Goal: Register for event/course

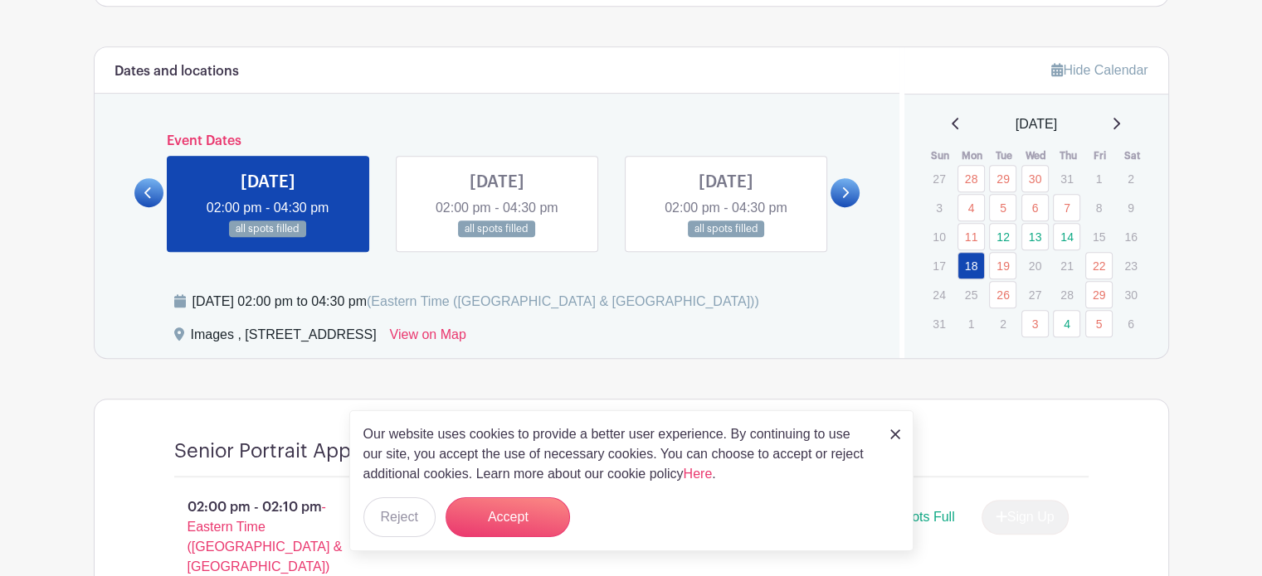
scroll to position [829, 0]
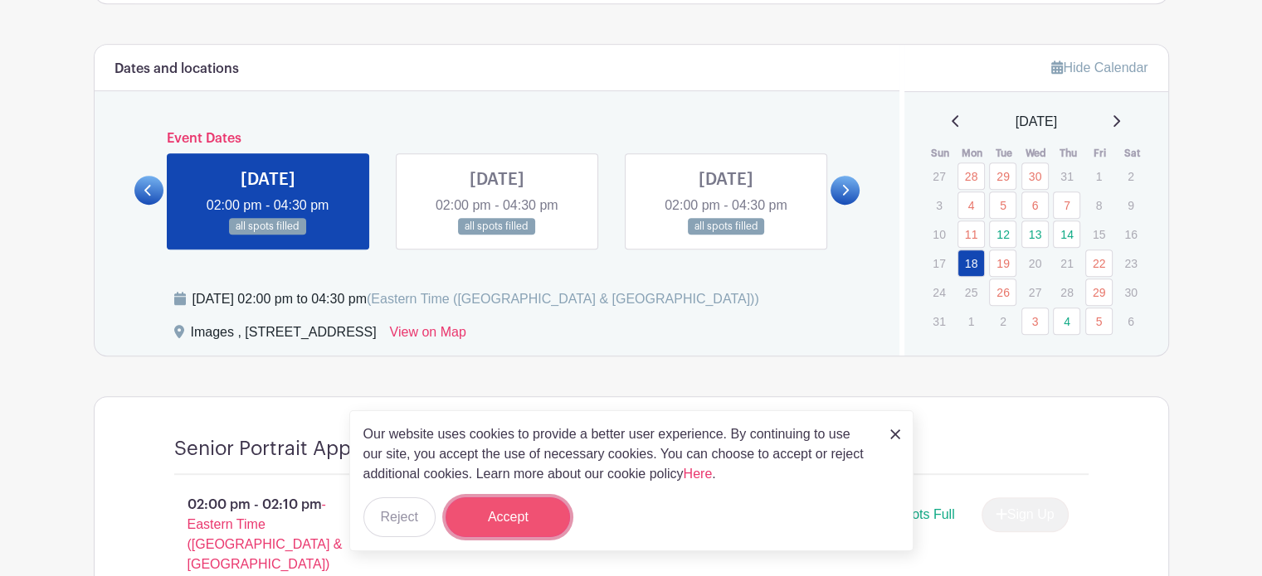
click at [509, 510] on button "Accept" at bounding box center [507, 518] width 124 height 40
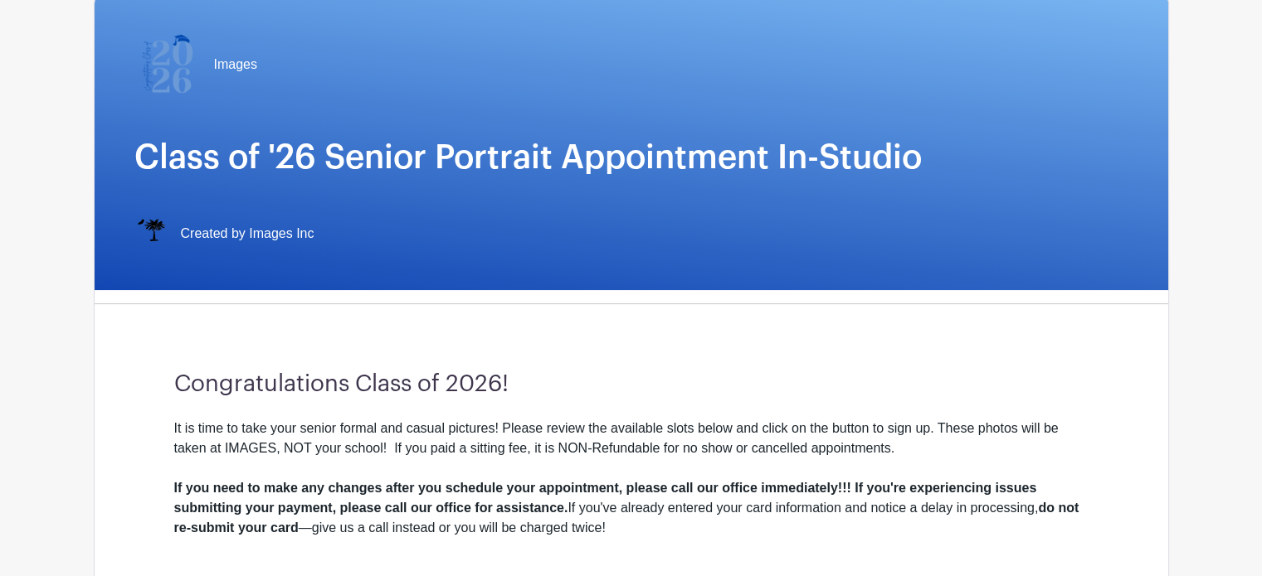
scroll to position [0, 0]
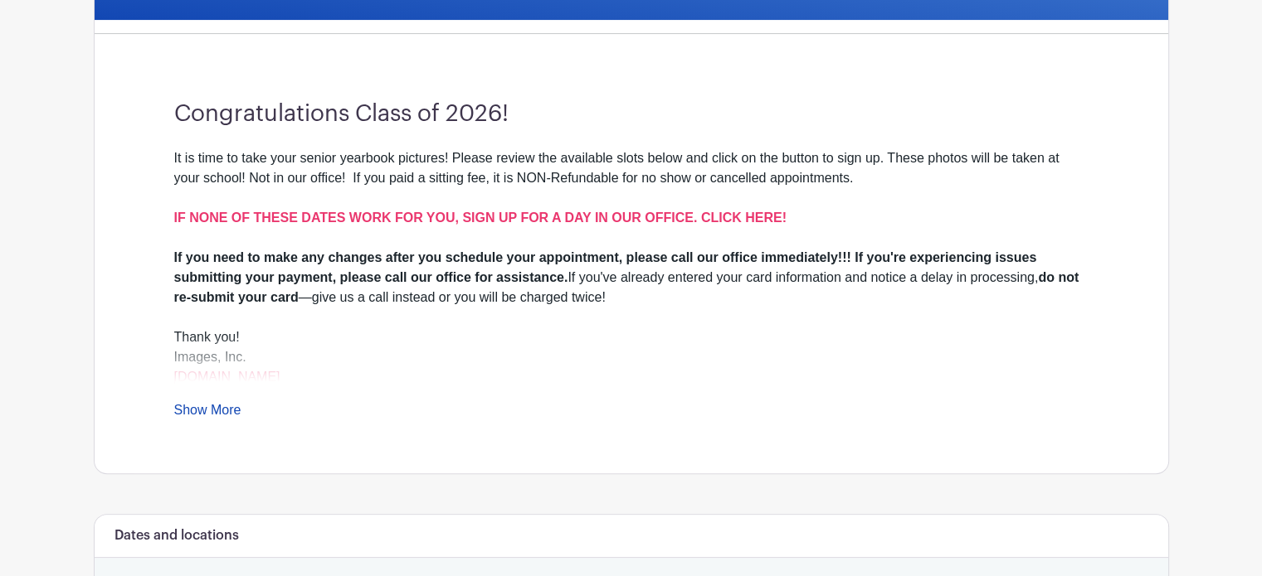
scroll to position [415, 0]
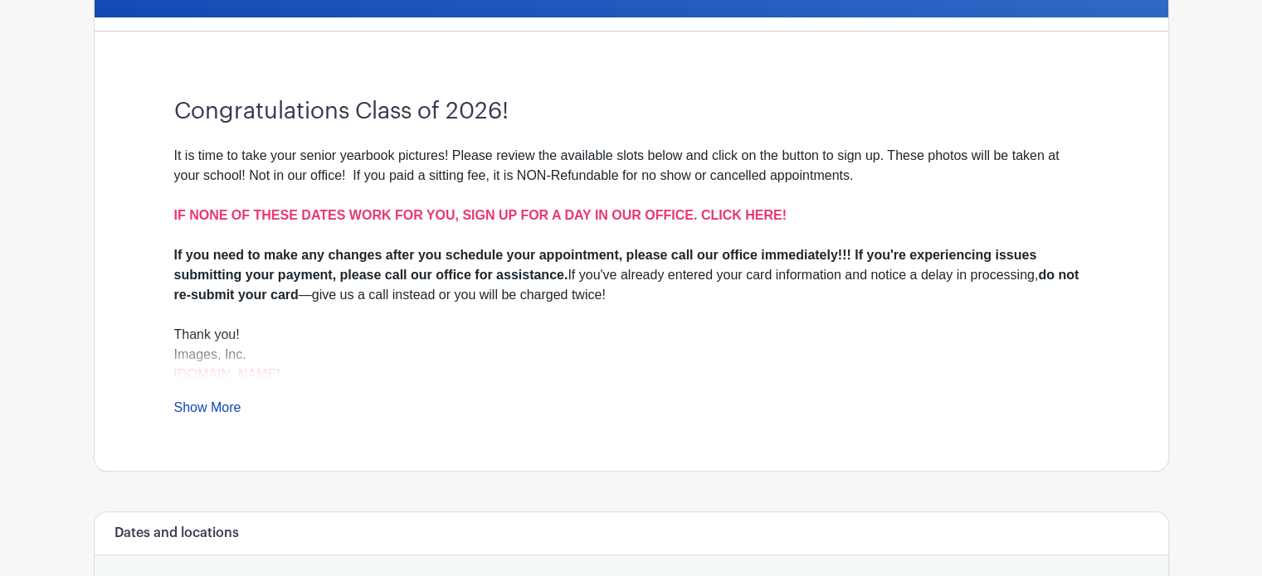
click at [205, 403] on link "Show More" at bounding box center [207, 411] width 67 height 21
click at [190, 407] on link "Show Less" at bounding box center [206, 411] width 65 height 21
click at [190, 408] on link "Show More" at bounding box center [207, 411] width 67 height 21
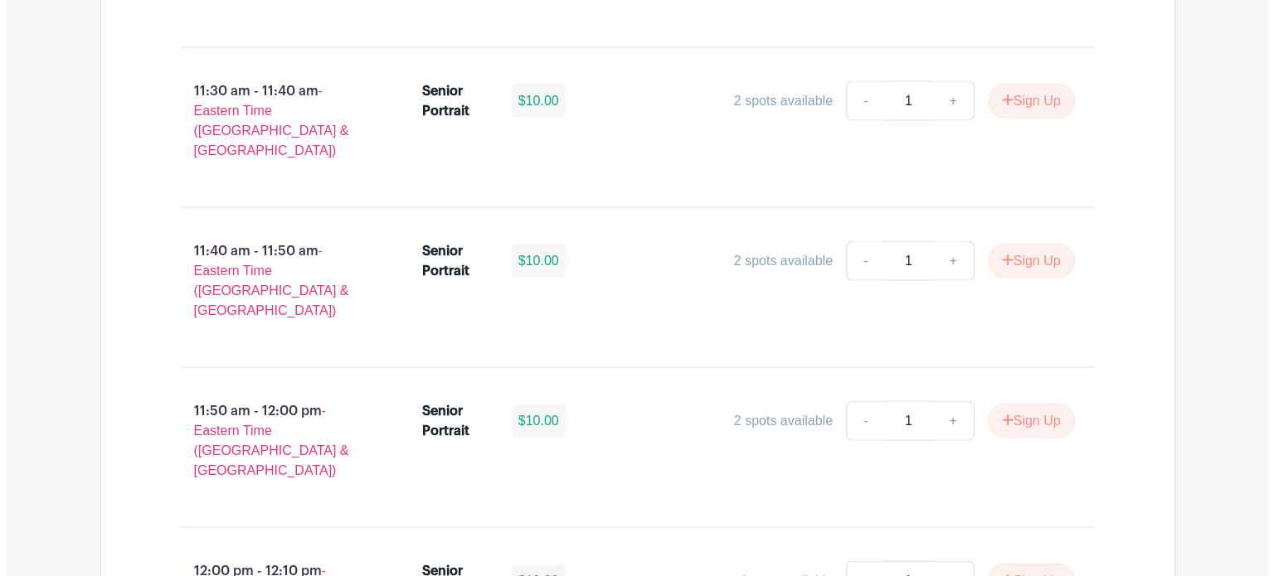
scroll to position [3590, 0]
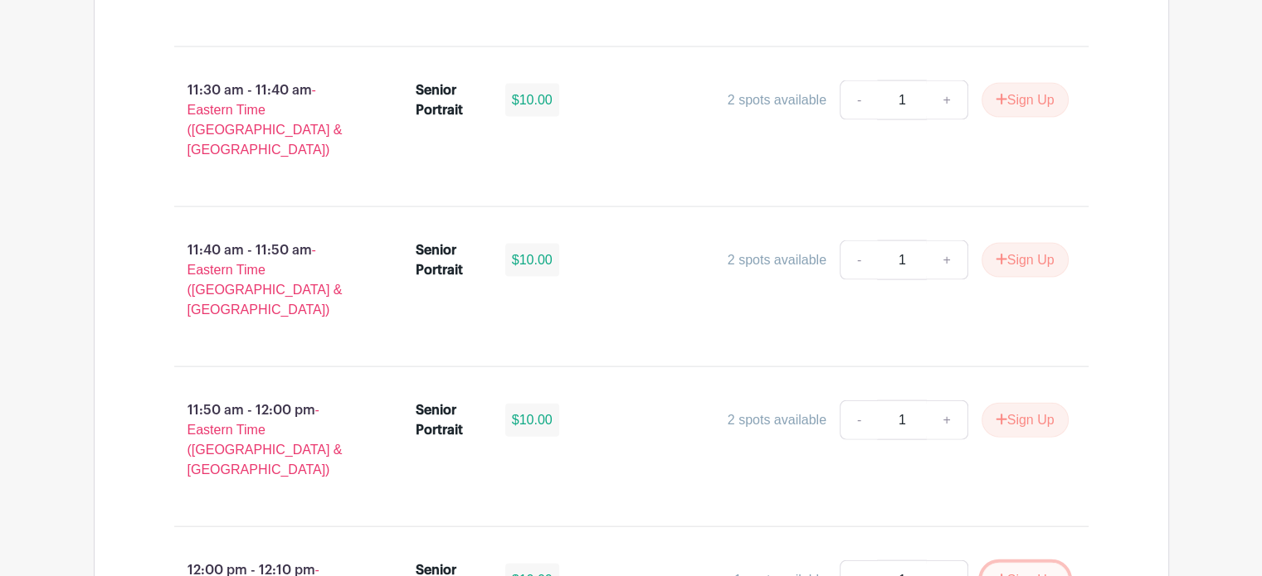
click at [1031, 563] on button "Sign Up" at bounding box center [1024, 580] width 87 height 35
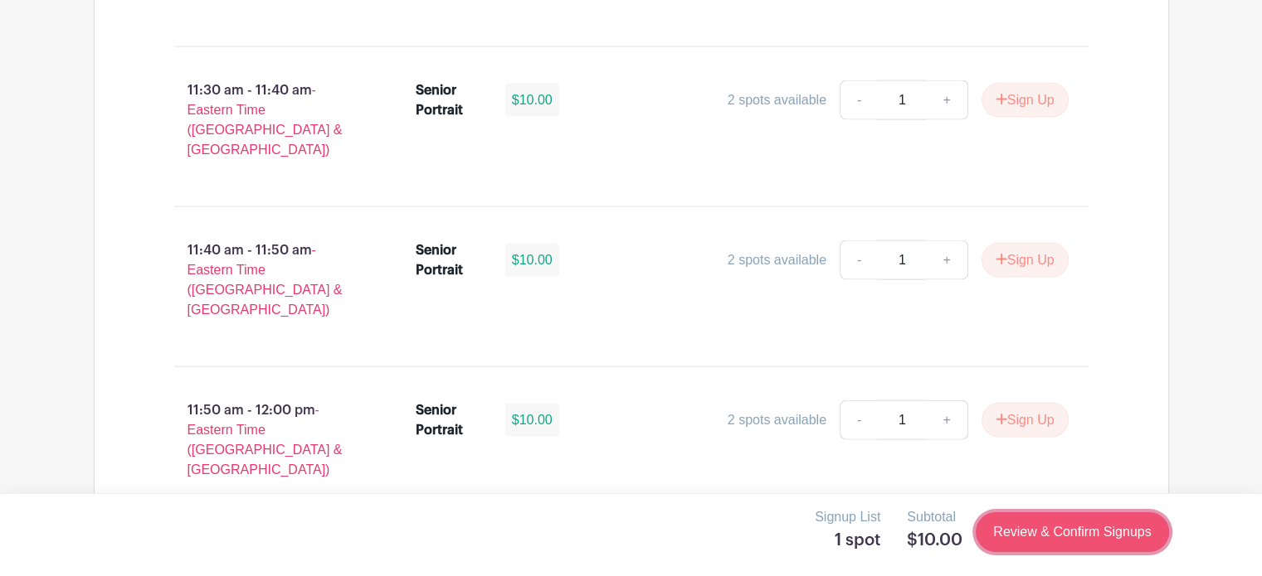
click at [1071, 531] on link "Review & Confirm Signups" at bounding box center [1071, 533] width 192 height 40
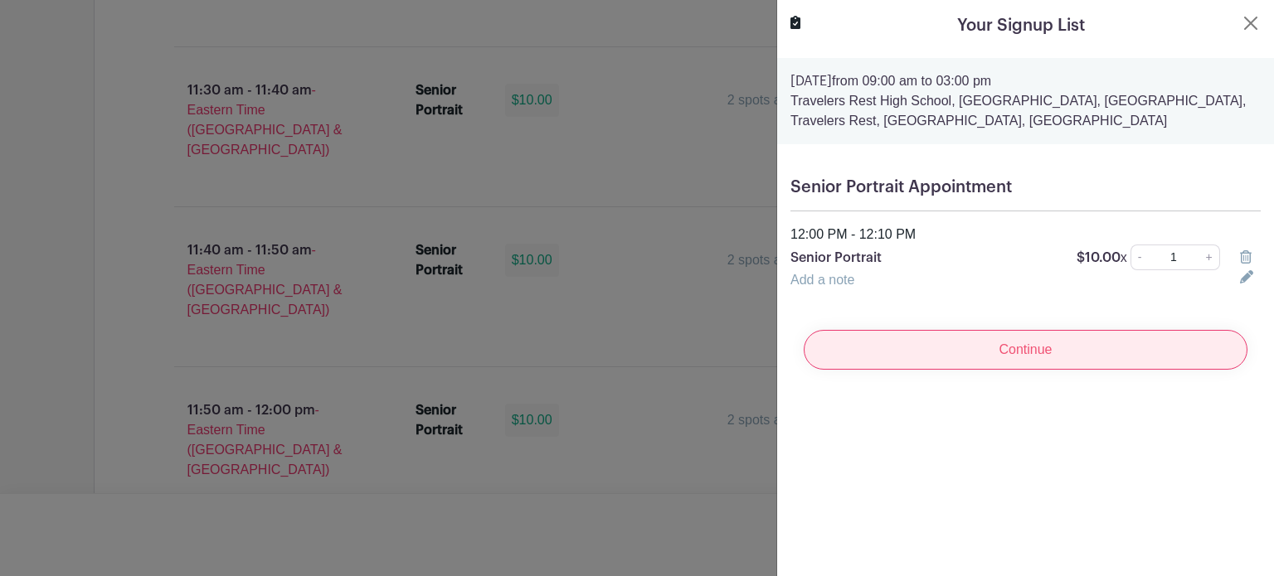
click at [992, 353] on input "Continue" at bounding box center [1026, 350] width 444 height 40
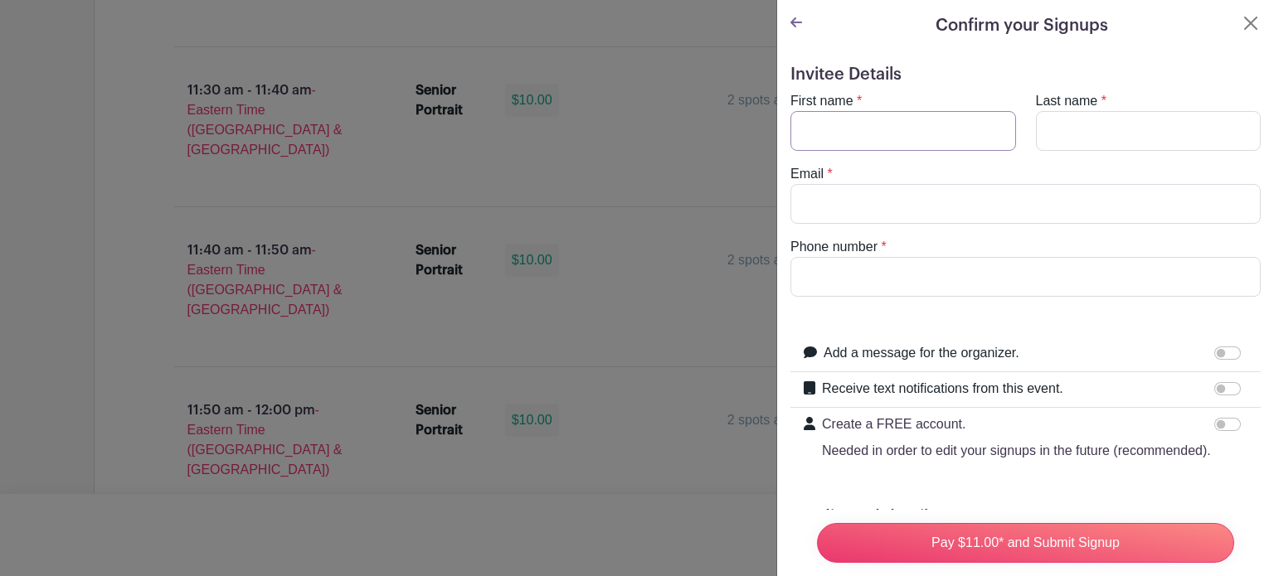
click at [898, 134] on input "First name" at bounding box center [903, 131] width 226 height 40
type input "[PERSON_NAME]"
type input "[EMAIL_ADDRESS][DOMAIN_NAME]"
type input "8642382986"
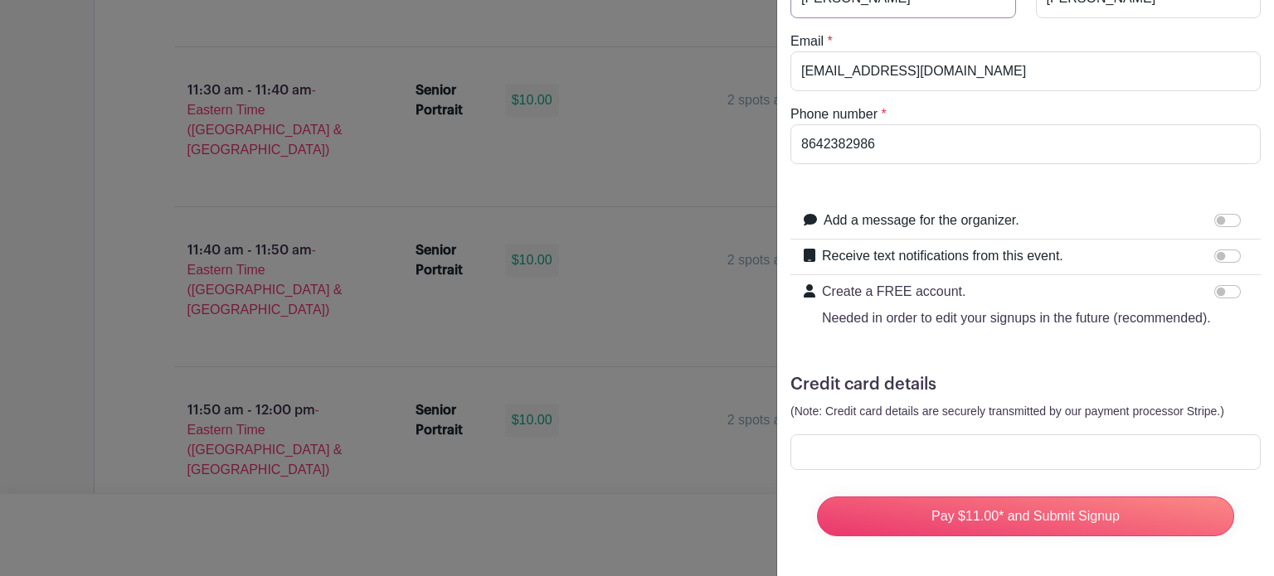
scroll to position [163, 0]
click at [1214, 285] on input "Create a FREE account. Needed in order to edit your signups in the future (reco…" at bounding box center [1227, 291] width 27 height 13
checkbox input "true"
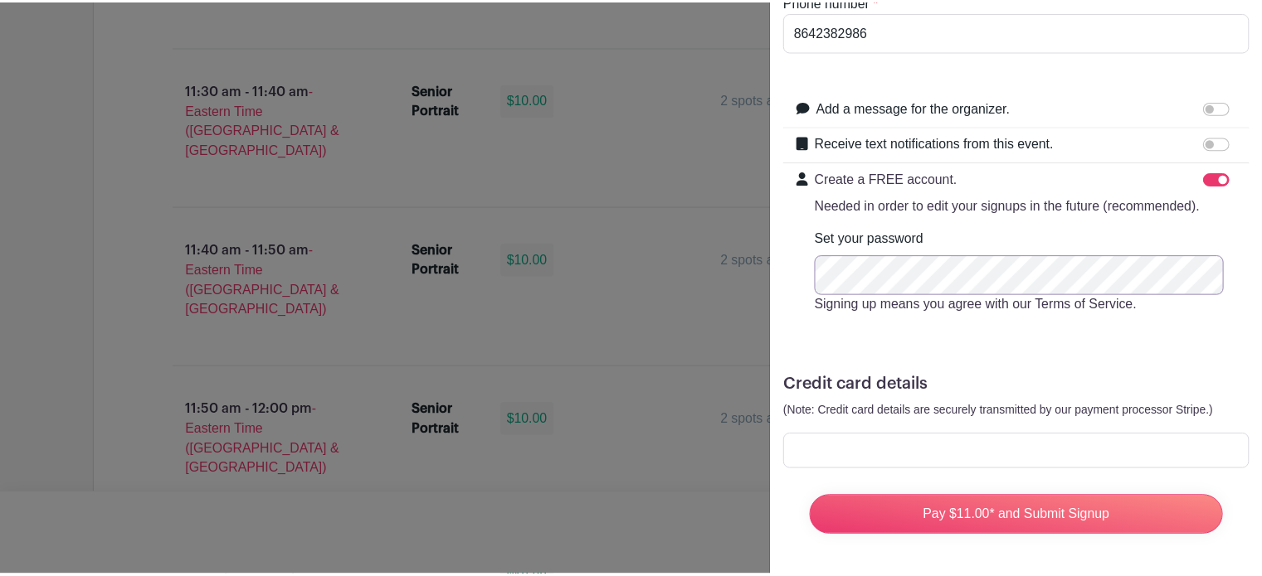
scroll to position [275, 0]
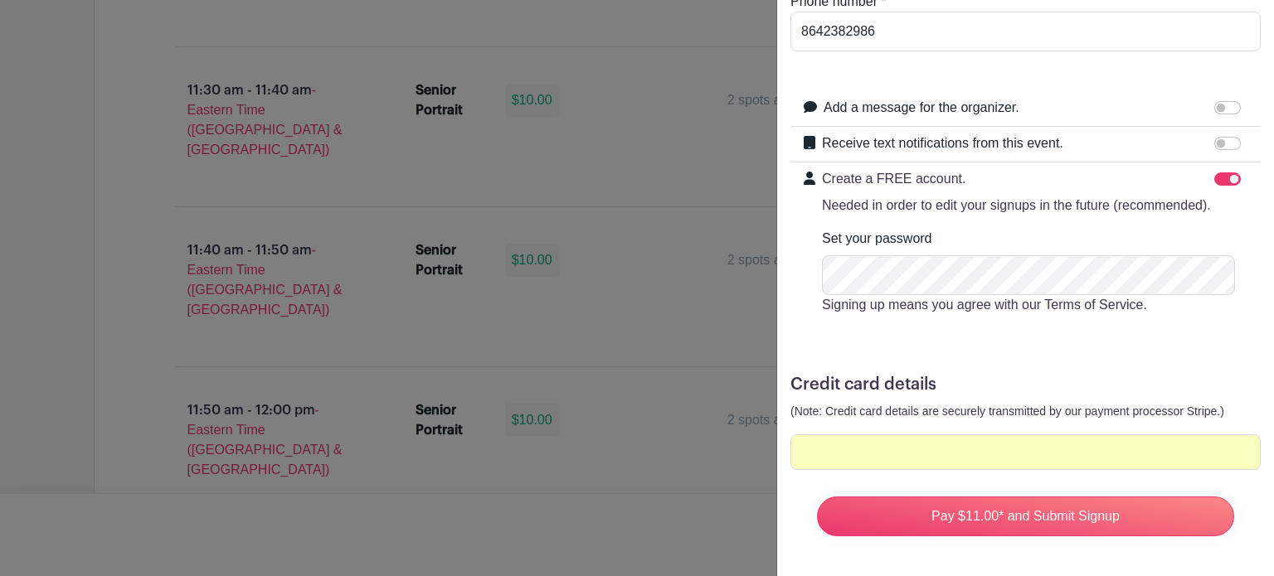
click at [1189, 334] on form "Invitee Details First name * [PERSON_NAME] name * [PERSON_NAME] Email * [EMAIL_…" at bounding box center [1025, 184] width 470 height 731
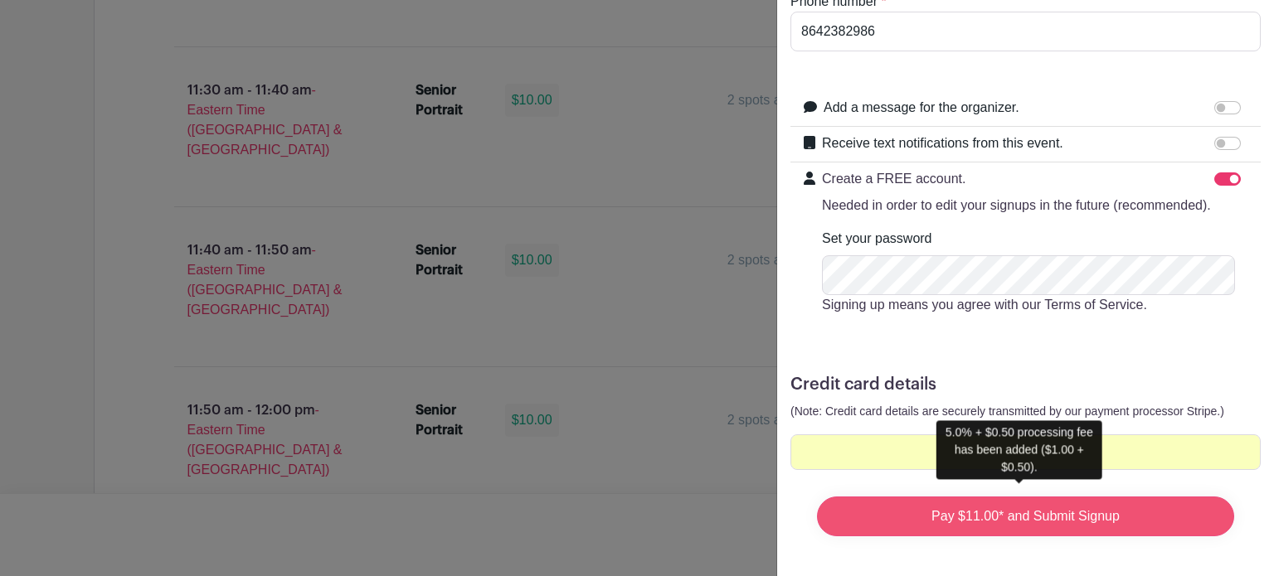
click at [1012, 505] on input "Pay $11.00* and Submit Signup" at bounding box center [1025, 517] width 417 height 40
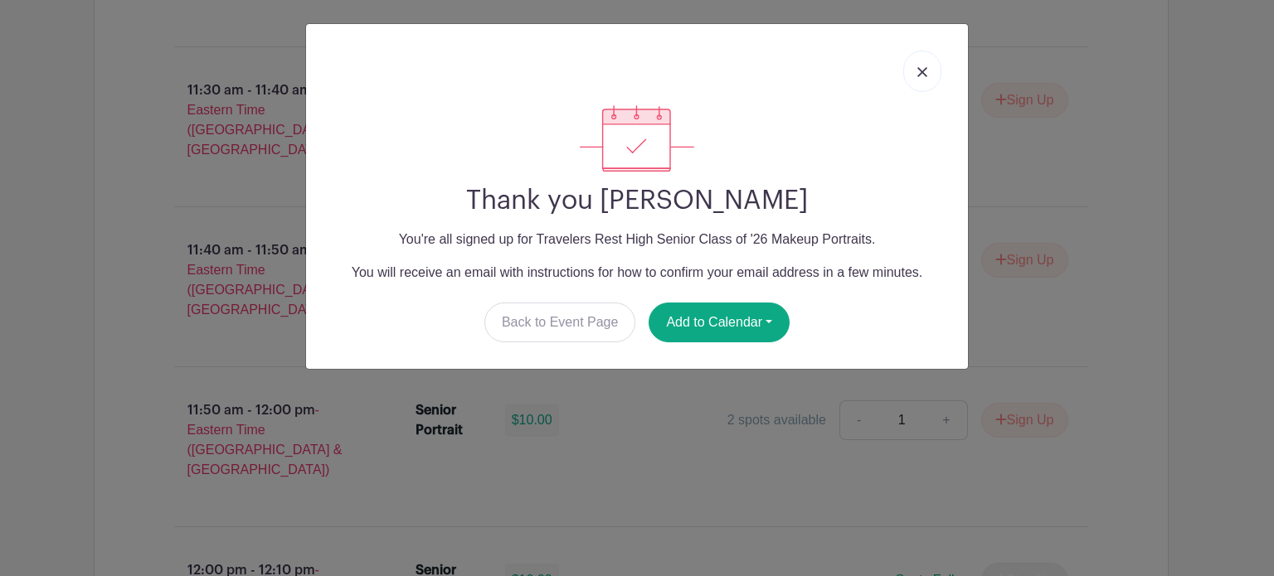
click at [922, 70] on img at bounding box center [922, 72] width 10 height 10
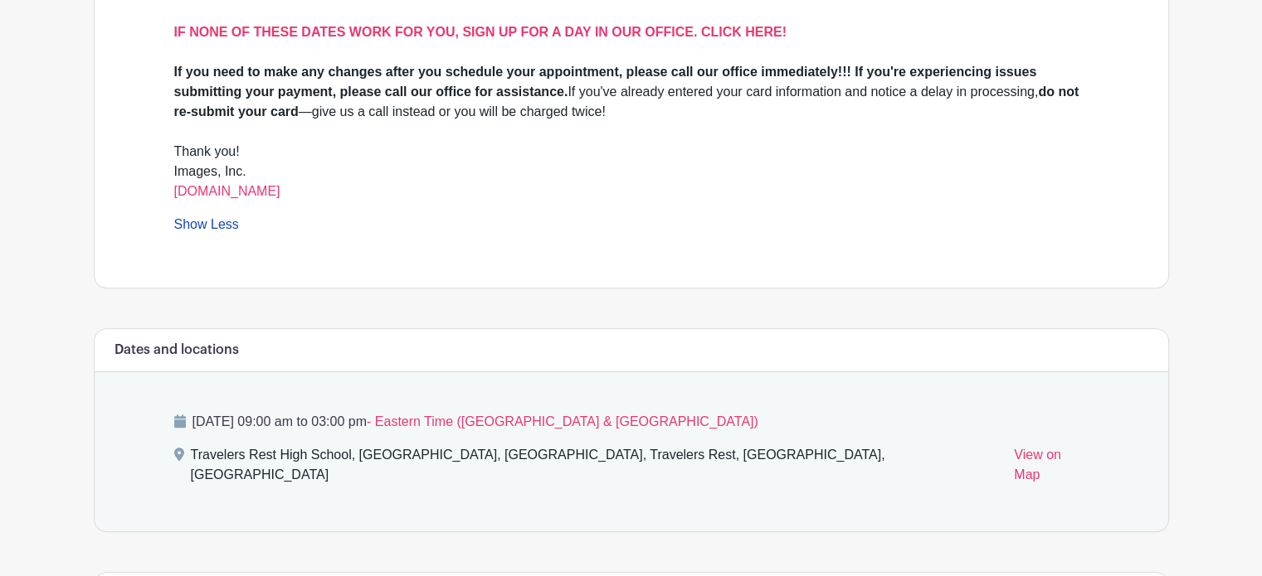
scroll to position [605, 0]
